Goal: Navigation & Orientation: Find specific page/section

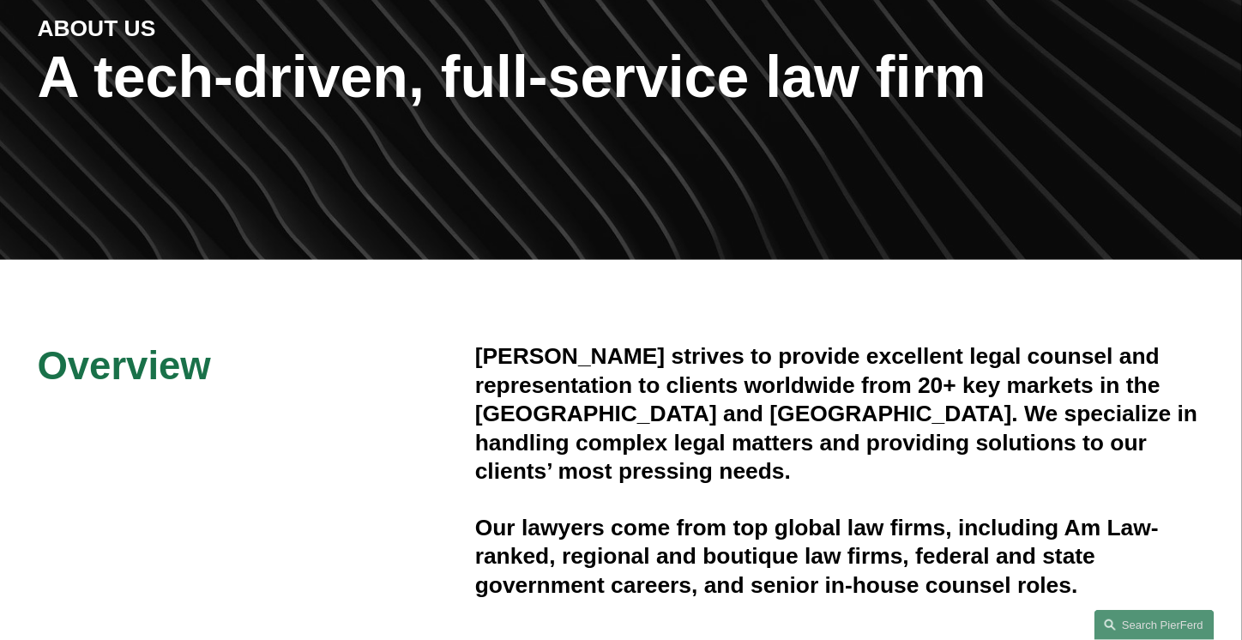
scroll to position [368, 0]
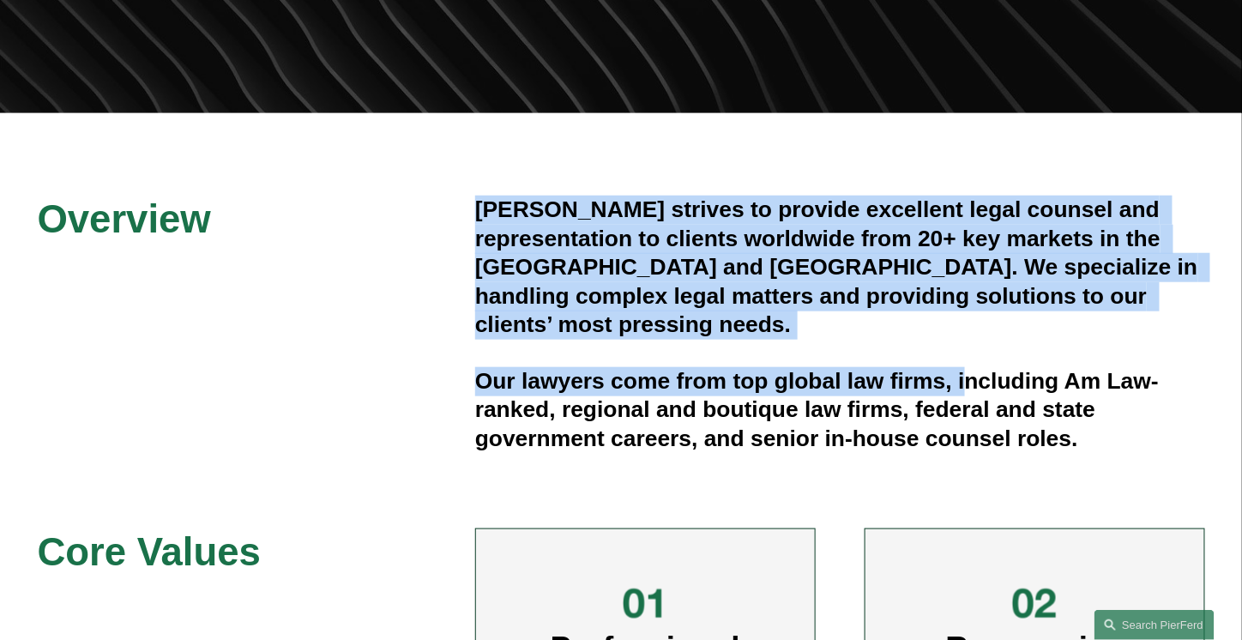
drag, startPoint x: 479, startPoint y: 207, endPoint x: 974, endPoint y: 323, distance: 508.5
click at [974, 323] on div "[PERSON_NAME] strives to provide excellent legal counsel and representation to …" at bounding box center [840, 324] width 730 height 257
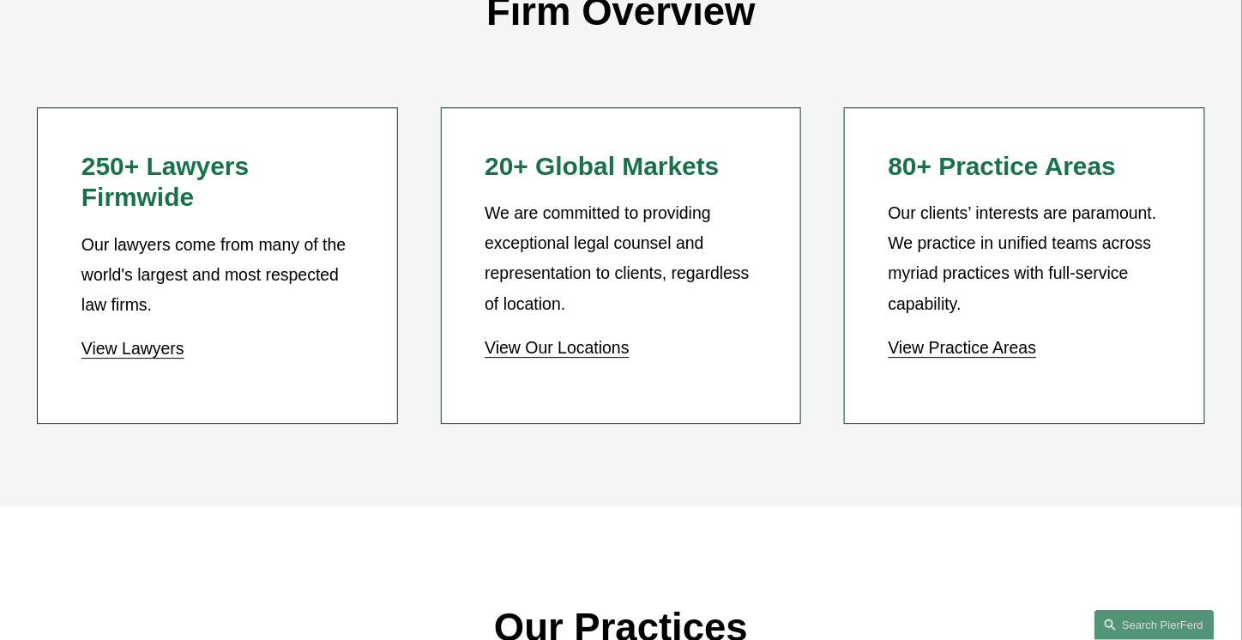
scroll to position [1625, 0]
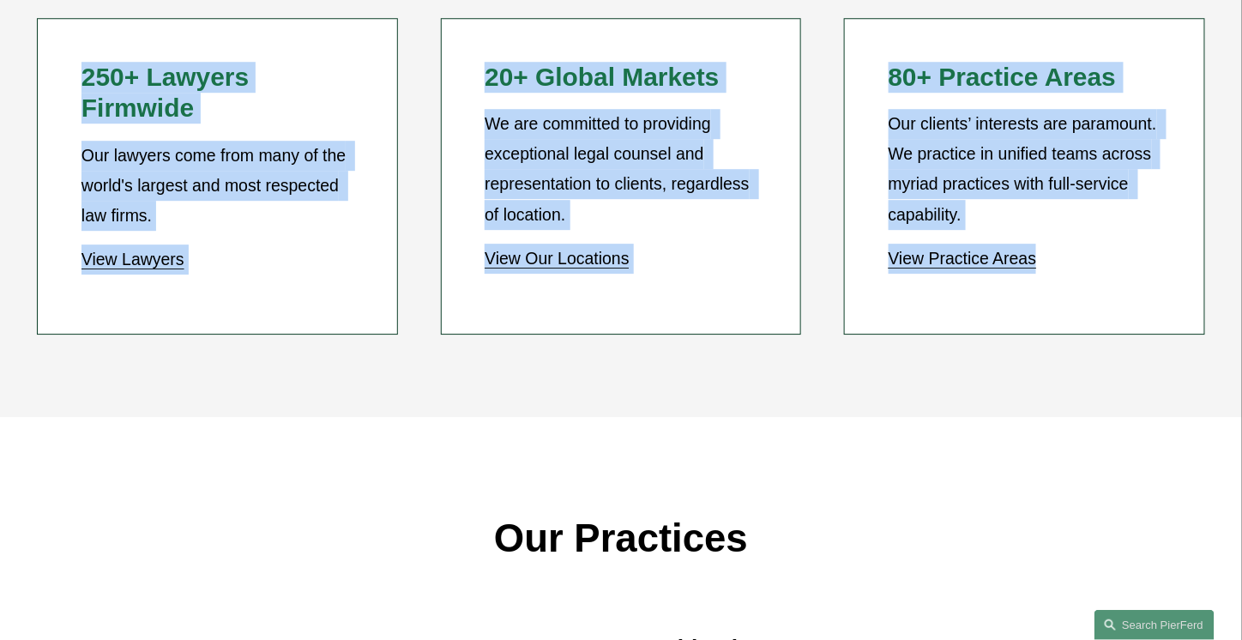
drag, startPoint x: 86, startPoint y: 88, endPoint x: 1113, endPoint y: 245, distance: 1038.7
click at [1113, 245] on ul "250+ Lawyers Firmwide Our lawyers come from many of the world's largest and mos…" at bounding box center [621, 176] width 1242 height 317
copy ul "250+ Lawyers Firmwide Our lawyers come from many of the world's largest and mos…"
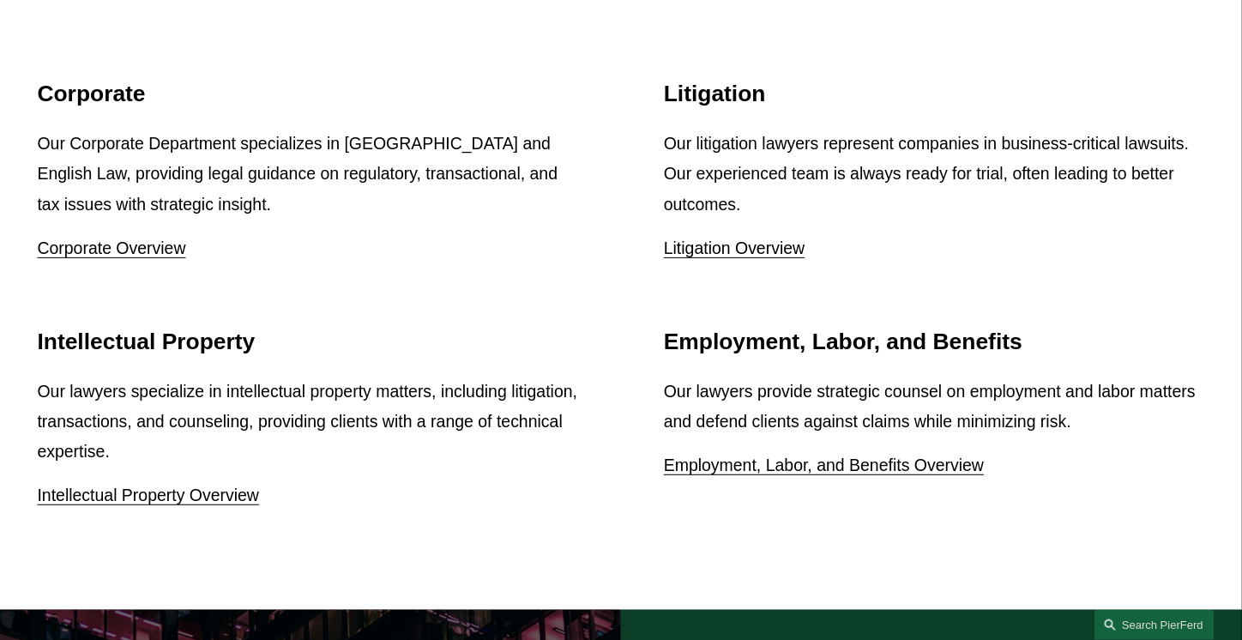
scroll to position [2181, 0]
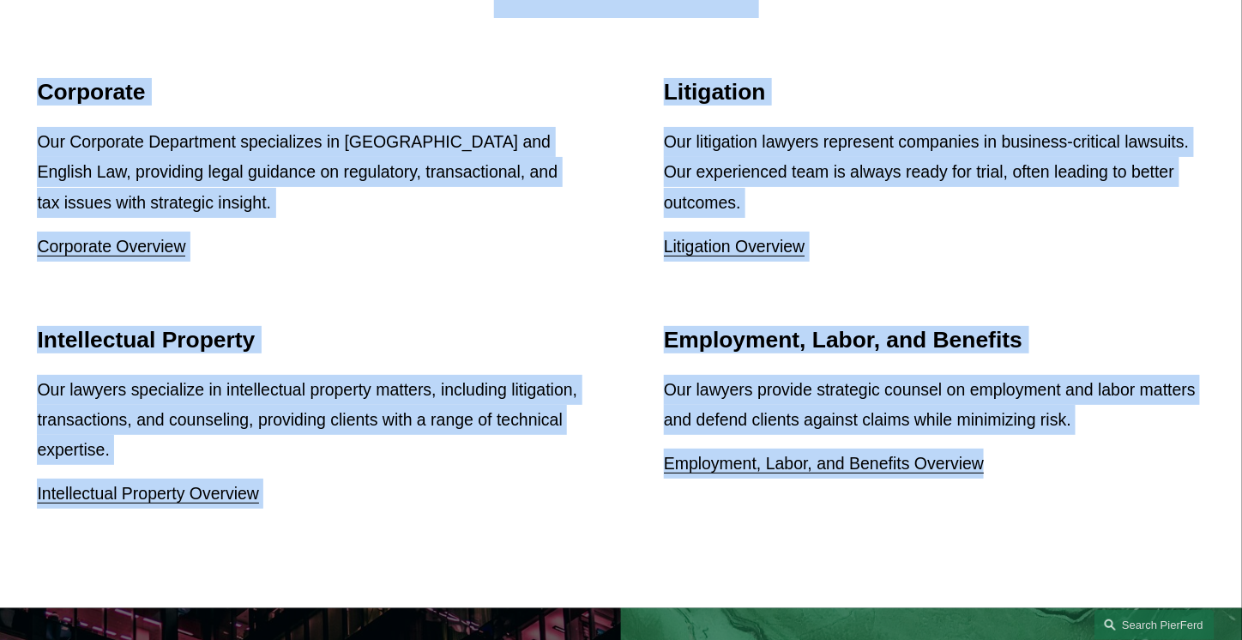
click at [1010, 461] on p "Employment, Labor, and Benefits Overview" at bounding box center [934, 464] width 541 height 30
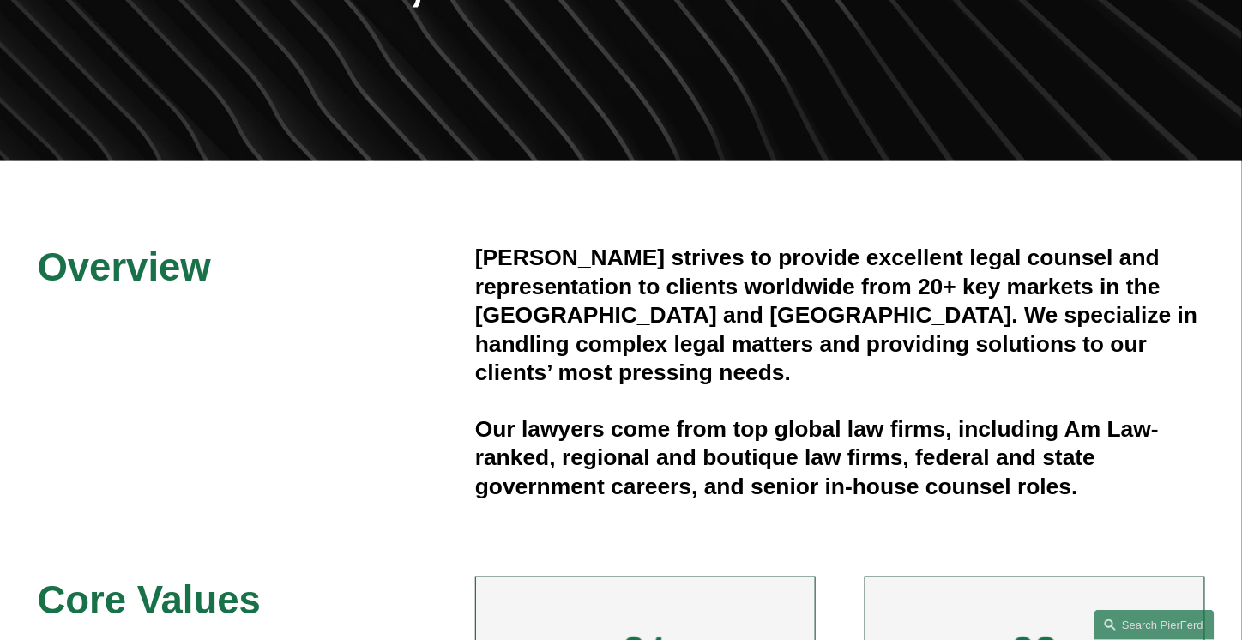
scroll to position [307, 0]
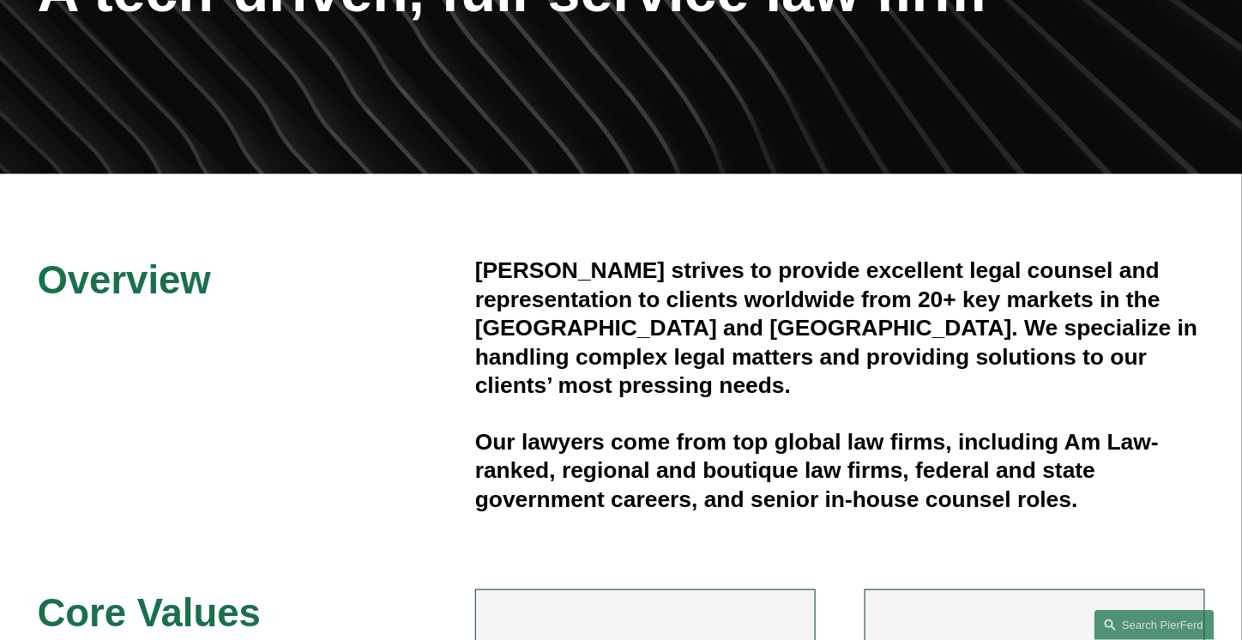
copy article "503+ Loremip Dolorsit Ame consect adip elit sedd ei tem incid'u laboree dol mag…"
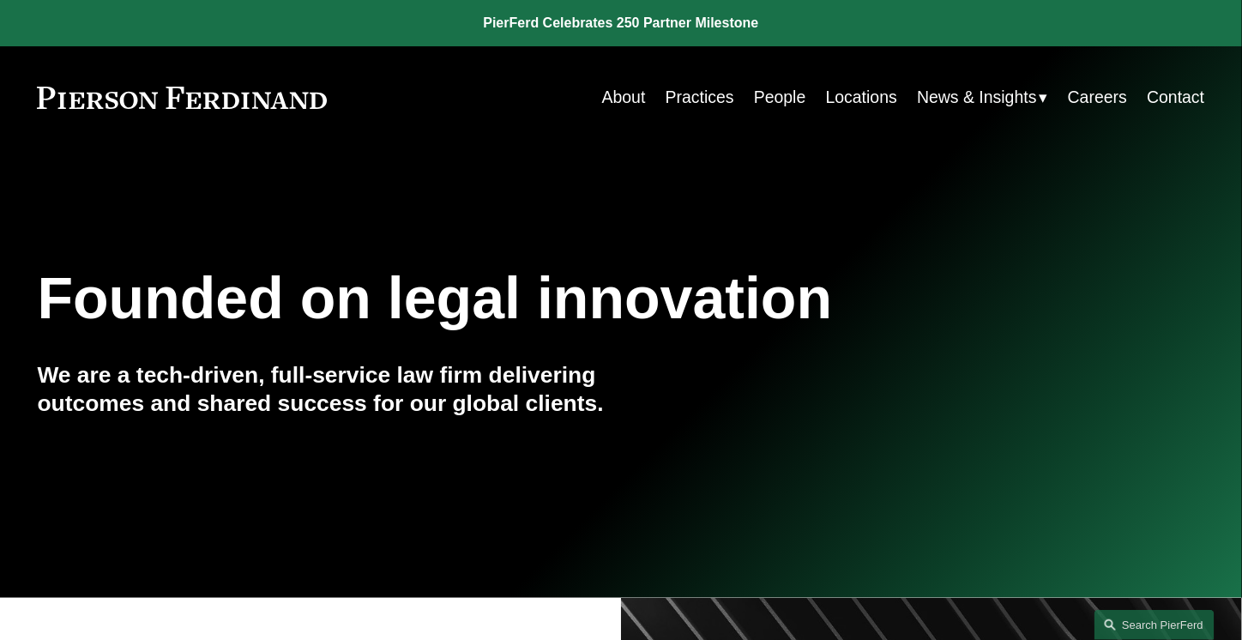
click at [849, 96] on link "Locations" at bounding box center [861, 97] width 71 height 33
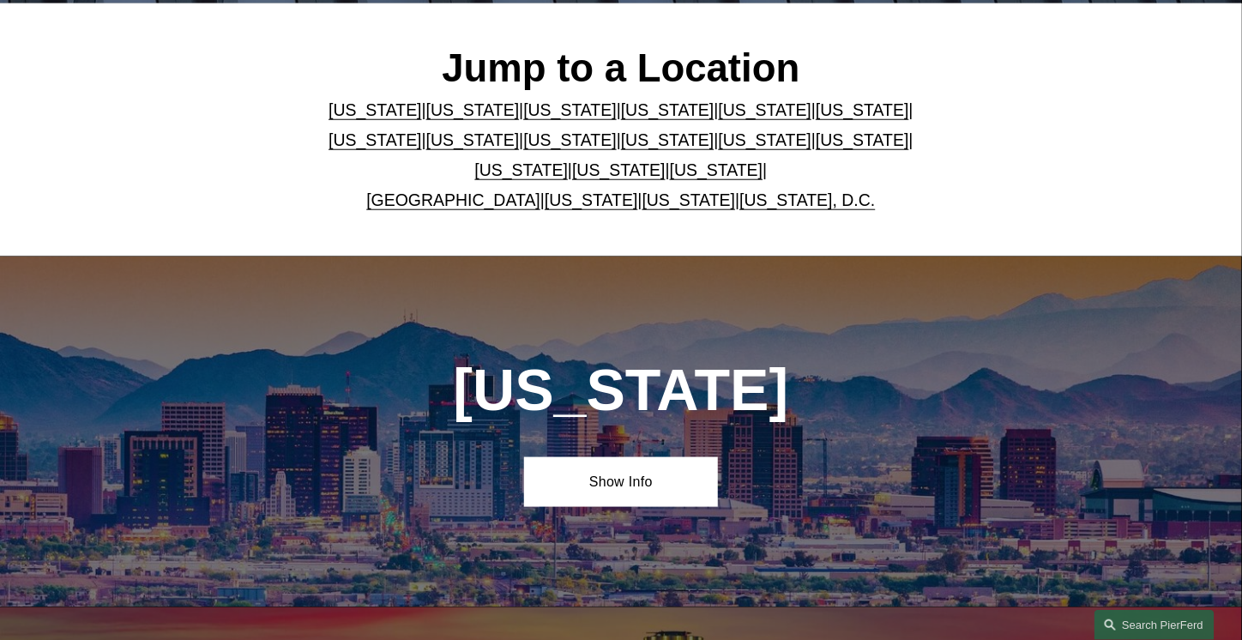
scroll to position [475, 0]
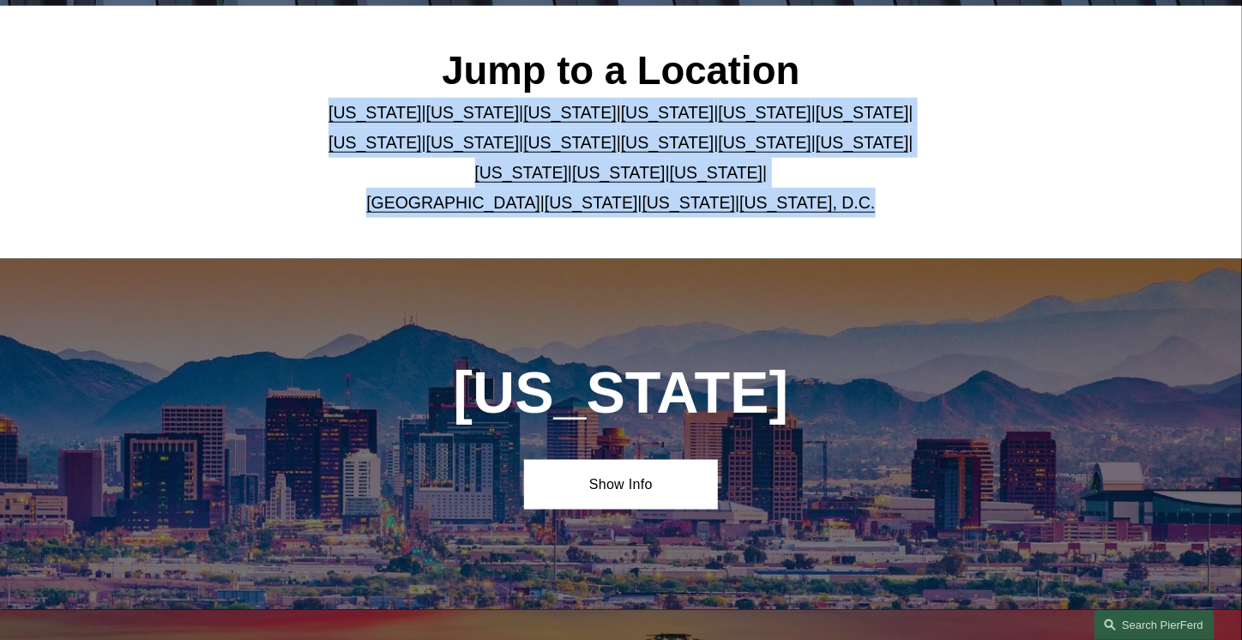
drag, startPoint x: 314, startPoint y: 112, endPoint x: 933, endPoint y: 254, distance: 635.5
click at [933, 254] on div "Jump to a Location Arizona | California | Colorado | Delaware | Florida | Georg…" at bounding box center [621, 132] width 1242 height 252
copy p "Arizona | California | Colorado | Delaware | Florida | Georgia | Illinois | Mas…"
